Goal: Task Accomplishment & Management: Manage account settings

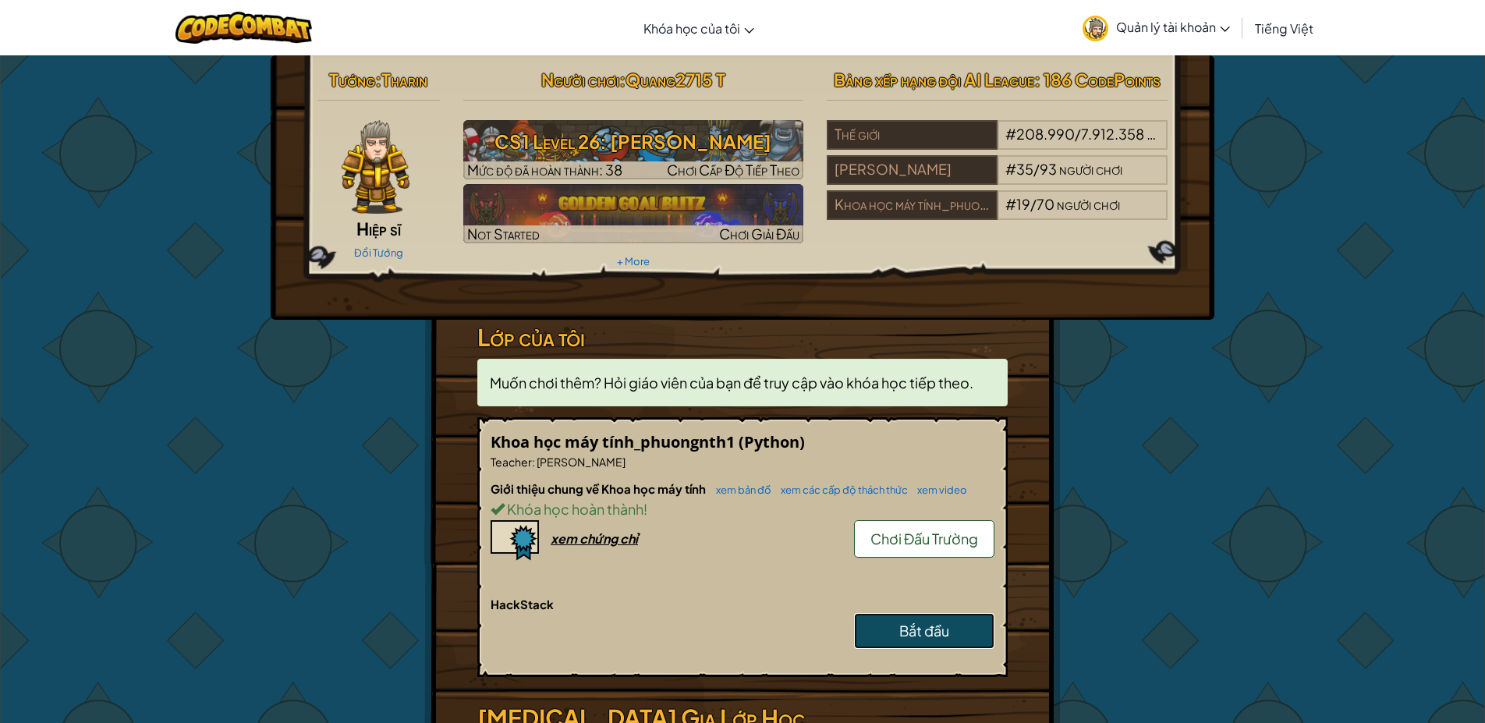
click at [946, 636] on span "Bắt đầu" at bounding box center [924, 631] width 50 height 18
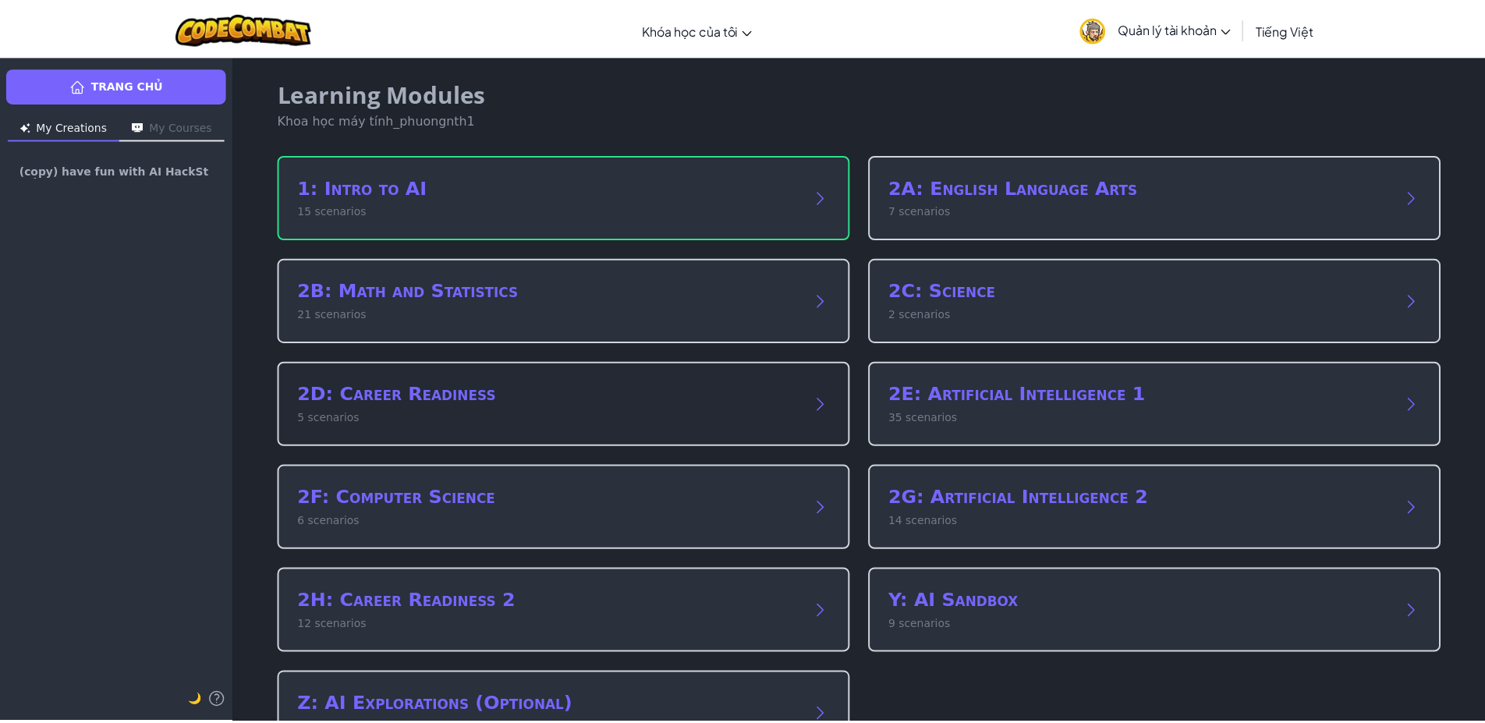
scroll to position [60, 0]
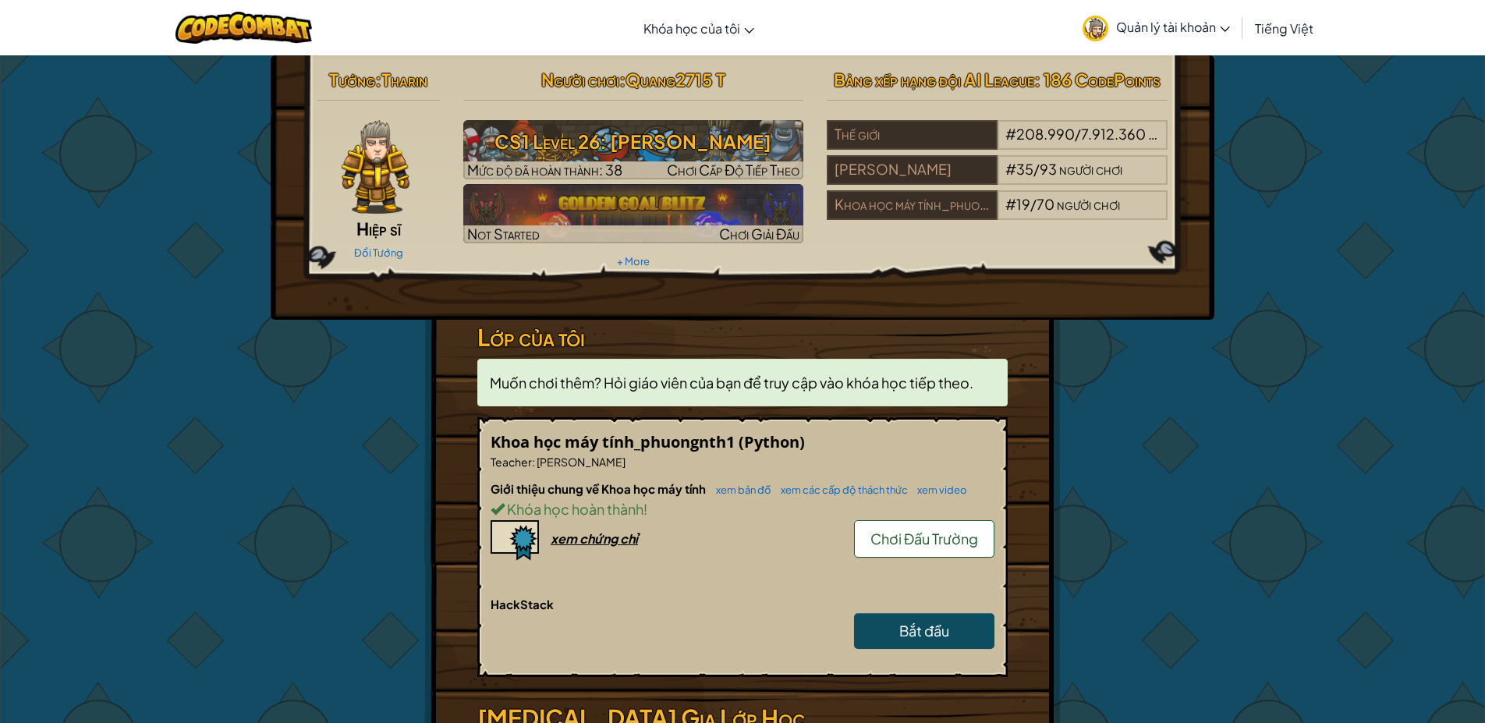
click at [1128, 21] on span "Quản lý tài khoản" at bounding box center [1173, 27] width 114 height 16
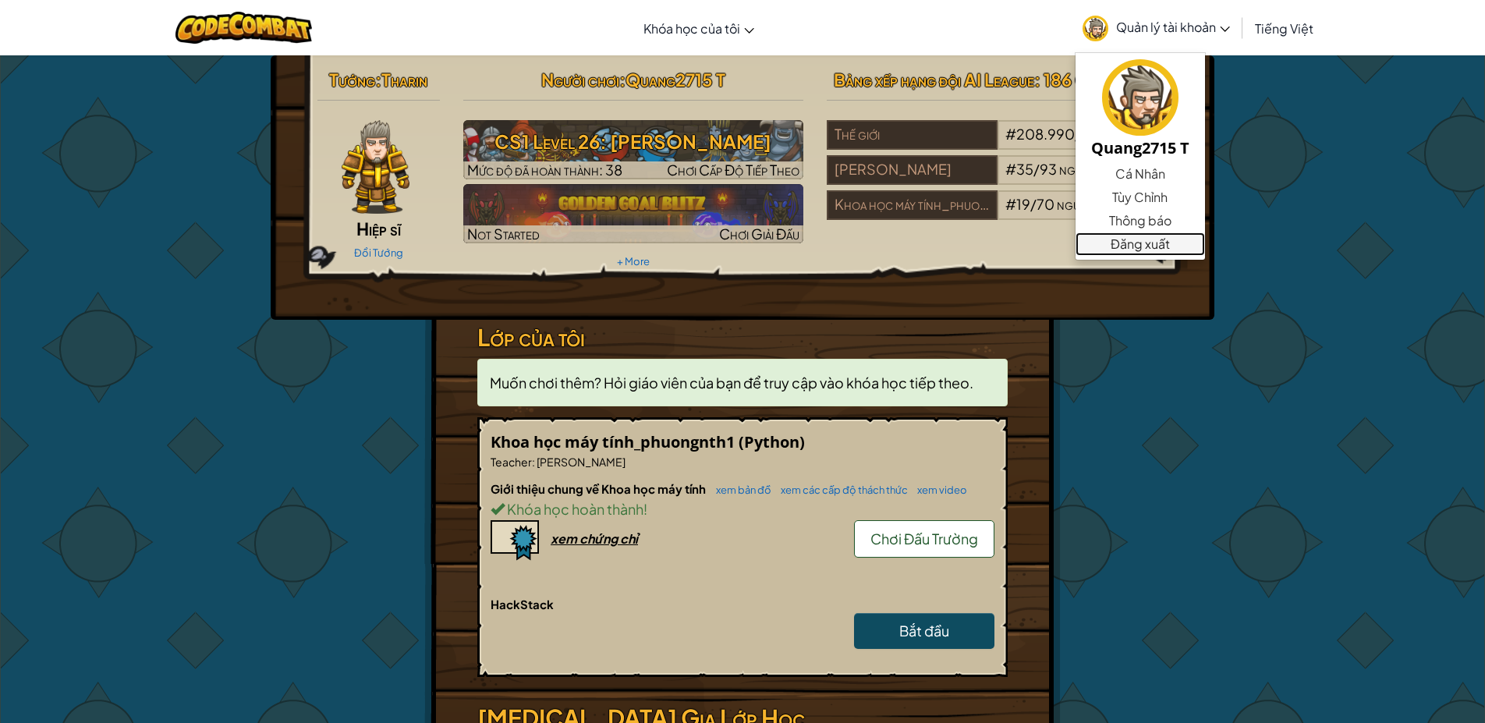
click at [1158, 238] on link "Đăng xuất" at bounding box center [1139, 243] width 129 height 23
